Goal: Transaction & Acquisition: Purchase product/service

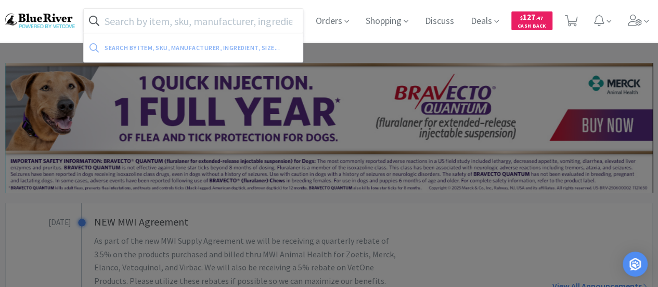
click at [206, 26] on input "text" at bounding box center [193, 21] width 219 height 24
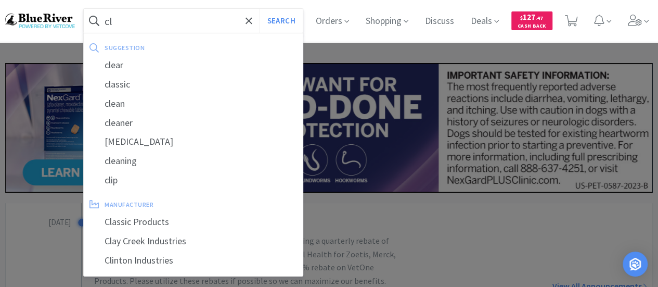
type input "c"
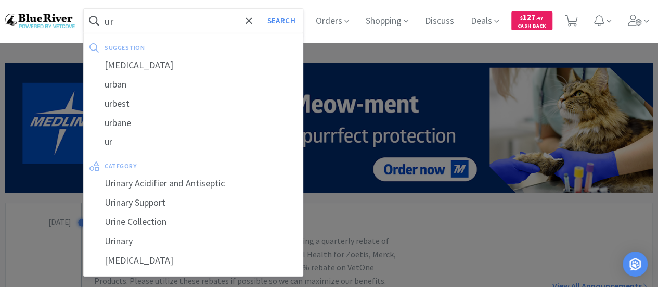
type input "u"
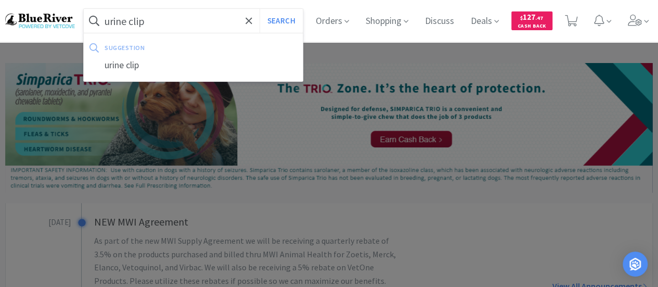
type input "urine clip"
click at [260, 9] on button "Search" at bounding box center [281, 21] width 43 height 24
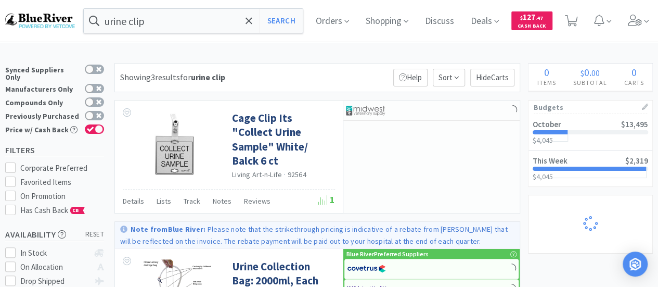
select select "4"
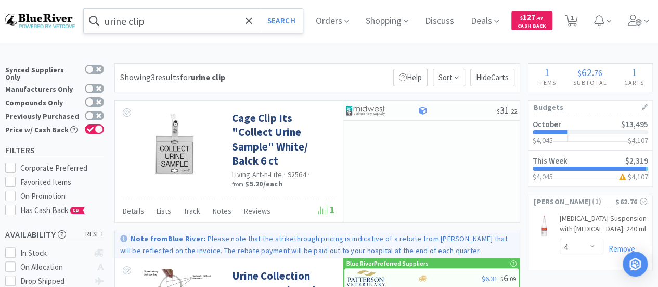
click at [187, 18] on input "urine clip" at bounding box center [193, 21] width 219 height 24
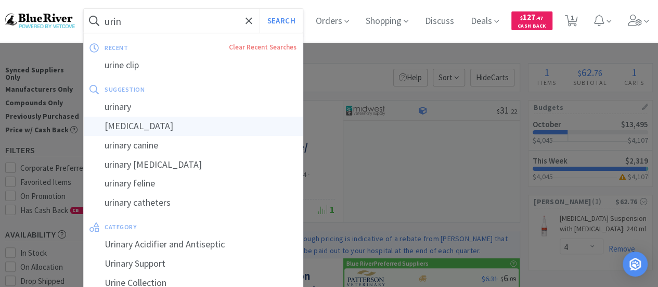
click at [188, 129] on div "[MEDICAL_DATA]" at bounding box center [193, 126] width 219 height 19
type input "[MEDICAL_DATA]"
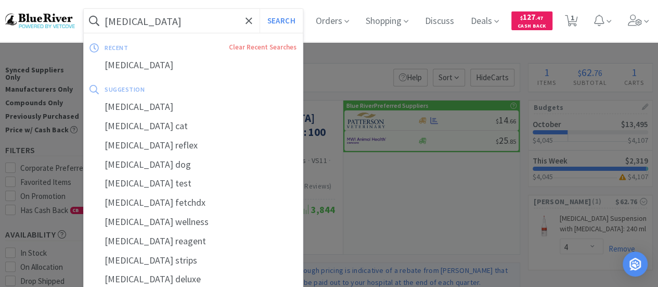
click at [169, 23] on input "[MEDICAL_DATA]" at bounding box center [193, 21] width 219 height 24
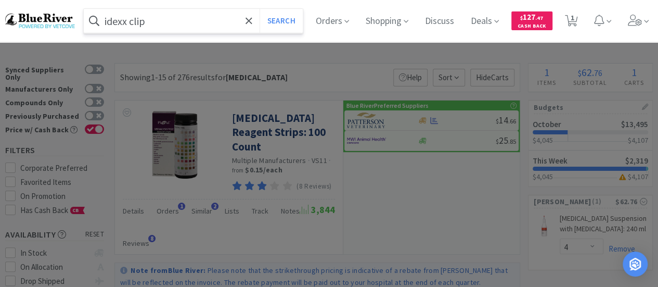
click at [260, 9] on button "Search" at bounding box center [281, 21] width 43 height 24
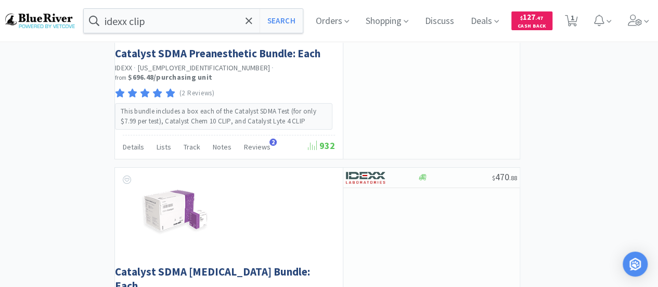
scroll to position [1905, 0]
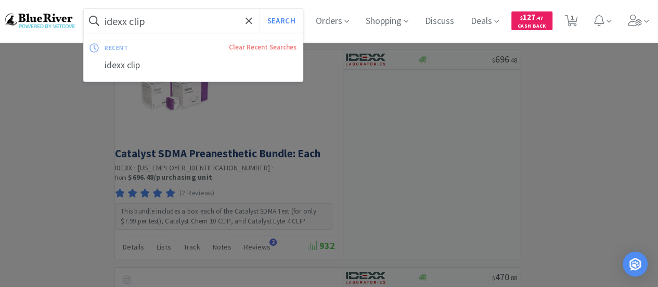
click at [175, 28] on input "idexx clip" at bounding box center [193, 21] width 219 height 24
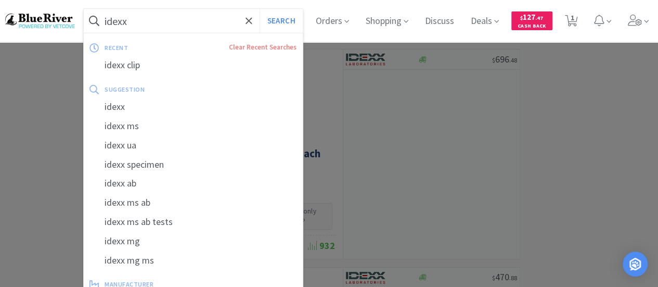
type input "idexx"
click at [260, 9] on button "Search" at bounding box center [281, 21] width 43 height 24
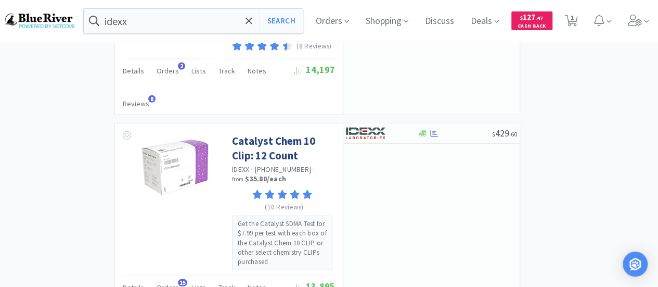
scroll to position [1147, 0]
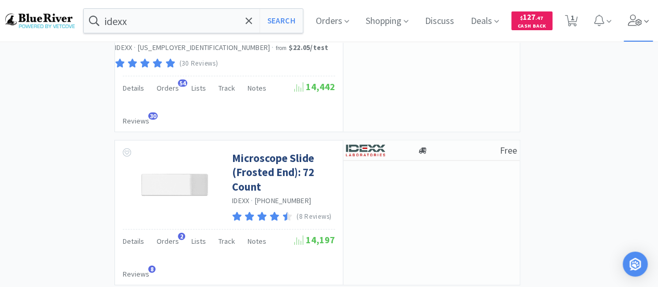
click at [643, 15] on icon at bounding box center [635, 20] width 15 height 11
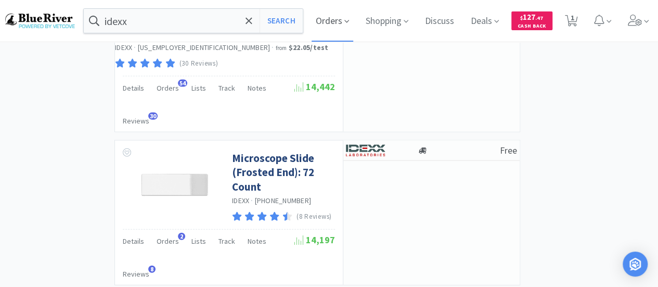
click at [337, 15] on span "Orders" at bounding box center [333, 21] width 42 height 42
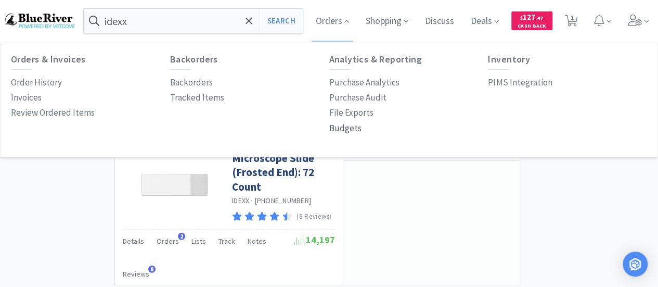
click at [339, 129] on p "Budgets" at bounding box center [345, 128] width 32 height 14
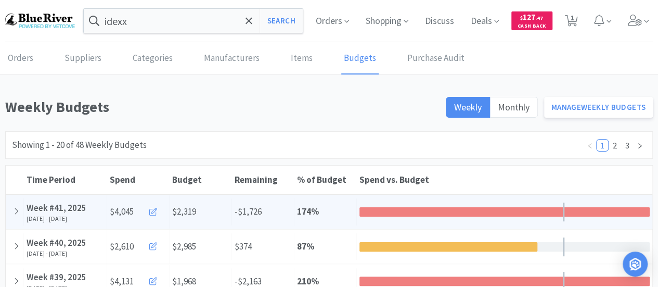
click at [155, 209] on icon at bounding box center [153, 212] width 8 height 8
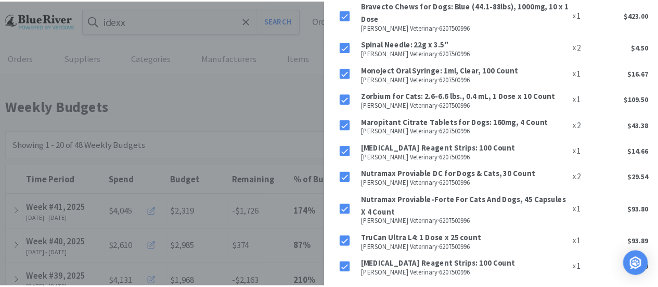
scroll to position [1051, 0]
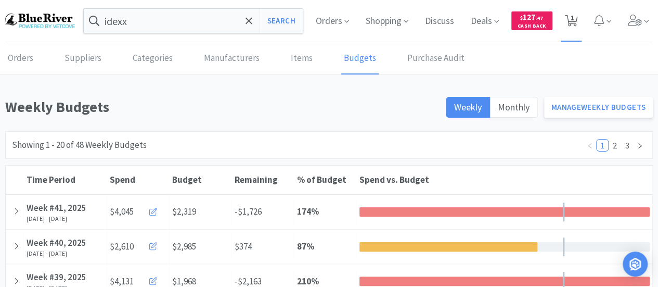
click at [568, 19] on icon at bounding box center [571, 20] width 13 height 11
select select "4"
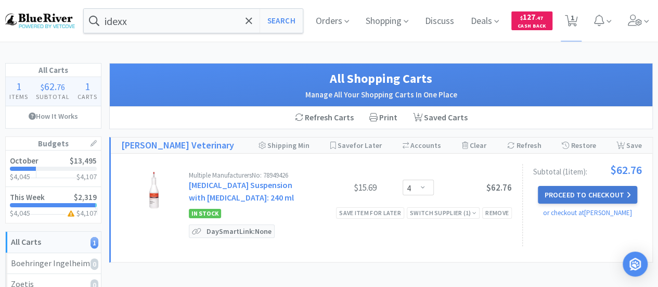
click at [586, 194] on button "Proceed to Checkout" at bounding box center [587, 195] width 99 height 18
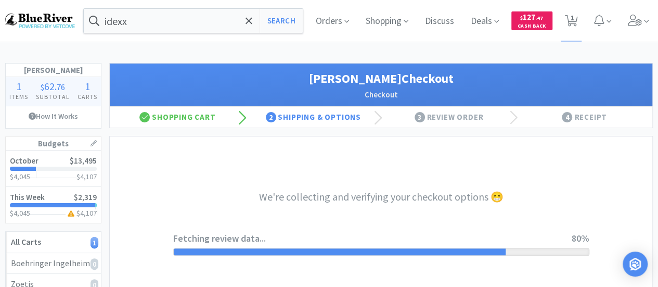
select select "1"
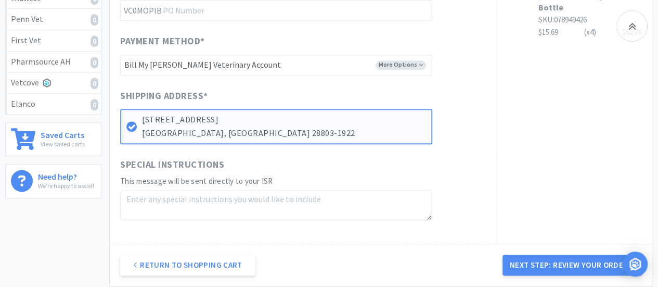
scroll to position [516, 0]
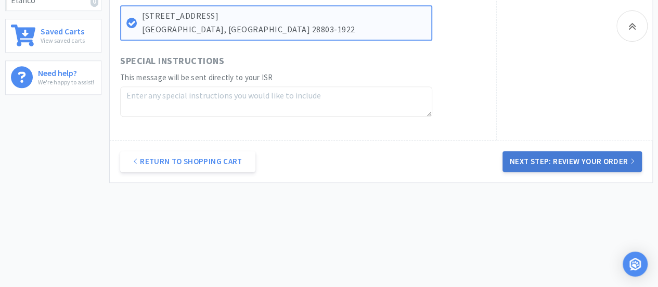
click at [566, 154] on button "Next Step: Review Your Order" at bounding box center [573, 161] width 140 height 21
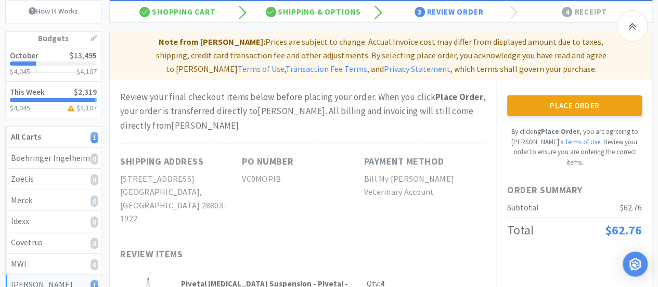
scroll to position [104, 0]
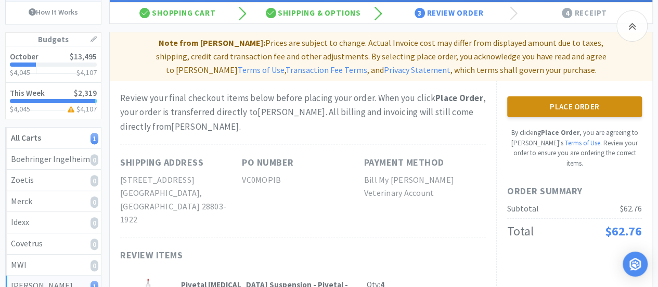
click at [576, 110] on button "Place Order" at bounding box center [575, 106] width 135 height 21
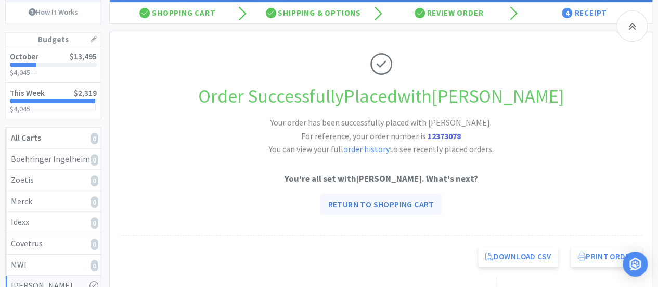
click at [374, 209] on link "Return to Shopping Cart" at bounding box center [381, 204] width 121 height 21
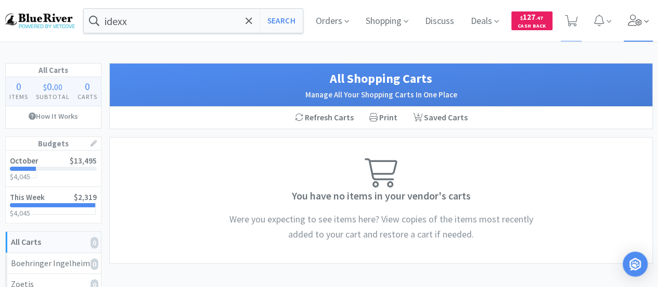
click at [640, 17] on icon at bounding box center [635, 20] width 15 height 11
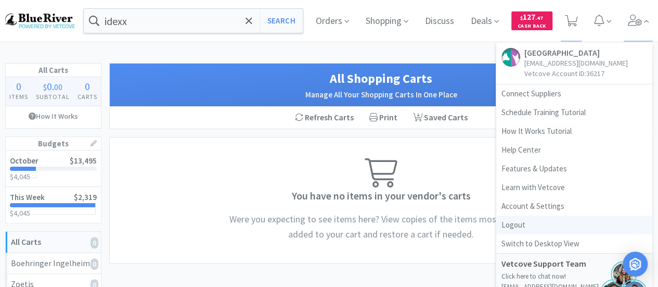
click at [522, 227] on link "Logout" at bounding box center [575, 224] width 156 height 19
